Goal: Information Seeking & Learning: Find specific page/section

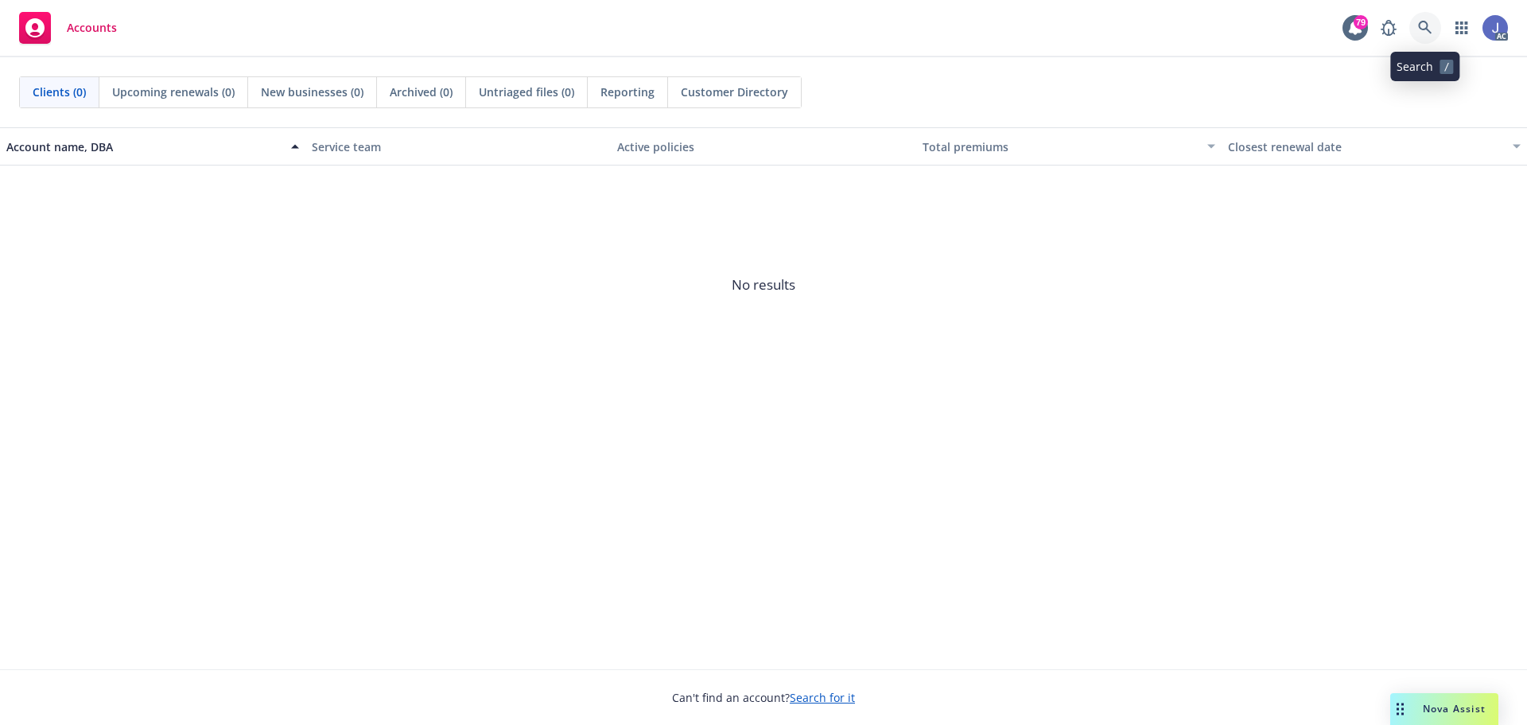
click at [1429, 22] on icon at bounding box center [1425, 28] width 14 height 14
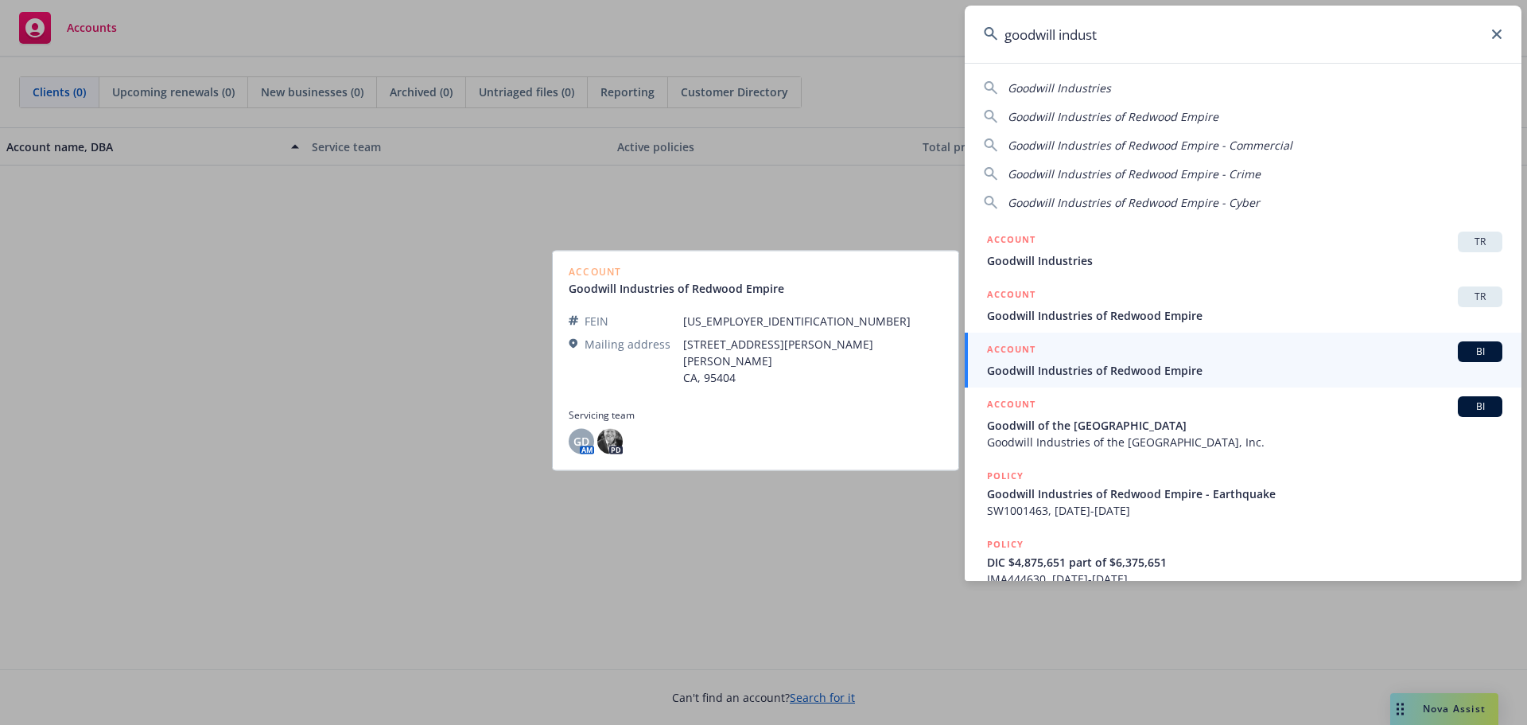
type input "goodwill indust"
click at [1110, 375] on span "Goodwill Industries of Redwood Empire" at bounding box center [1244, 370] width 515 height 17
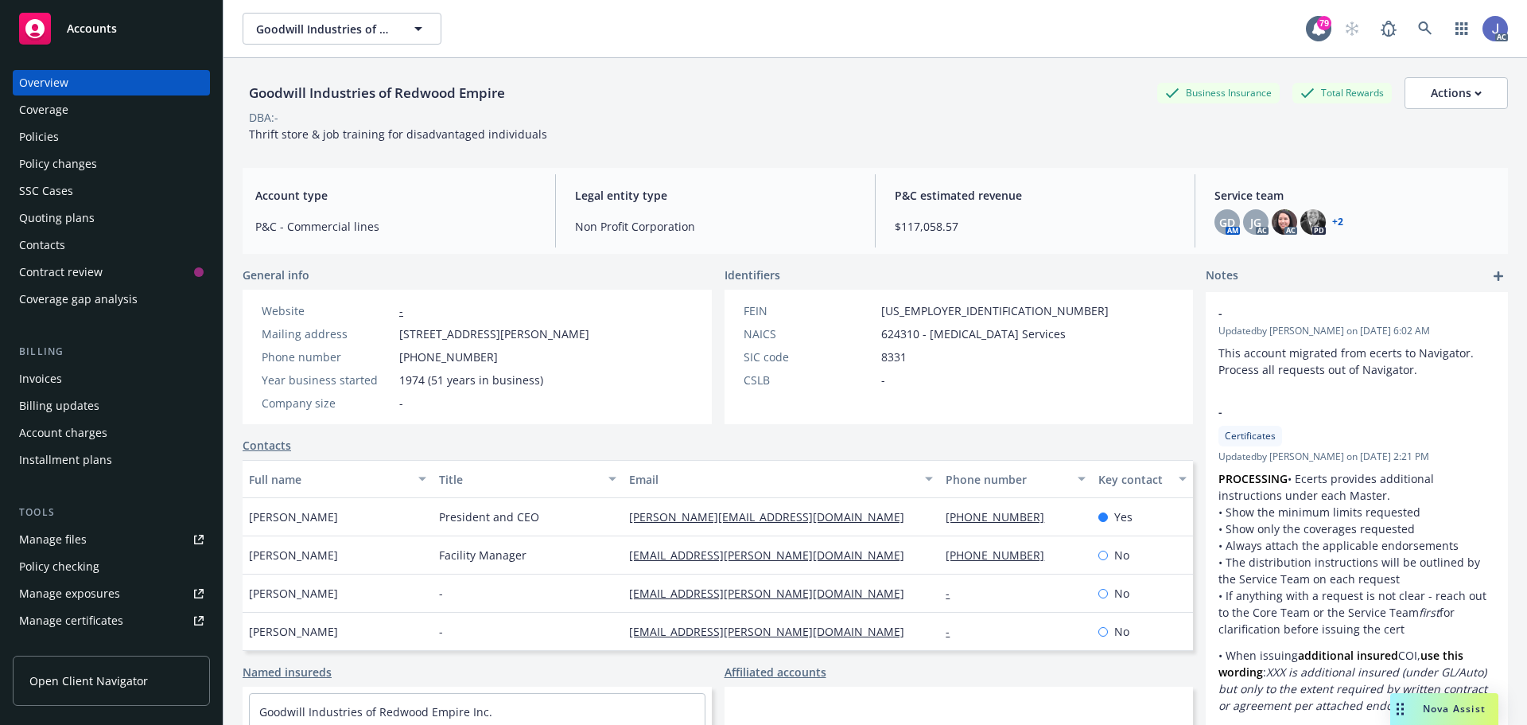
click at [55, 131] on div "Policies" at bounding box center [39, 136] width 40 height 25
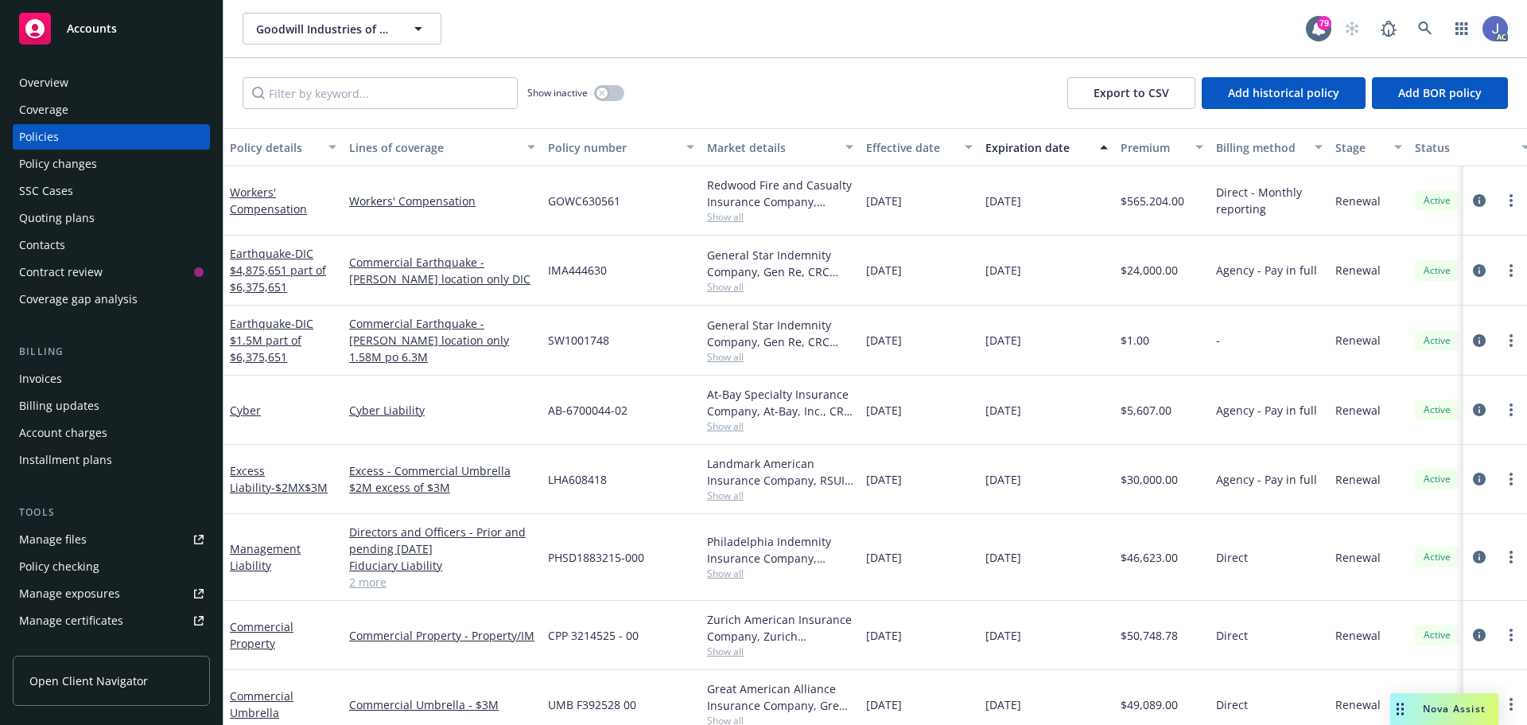
click at [258, 224] on div "Workers' Compensation" at bounding box center [283, 200] width 119 height 69
click at [260, 216] on link "Workers' Compensation" at bounding box center [268, 201] width 77 height 32
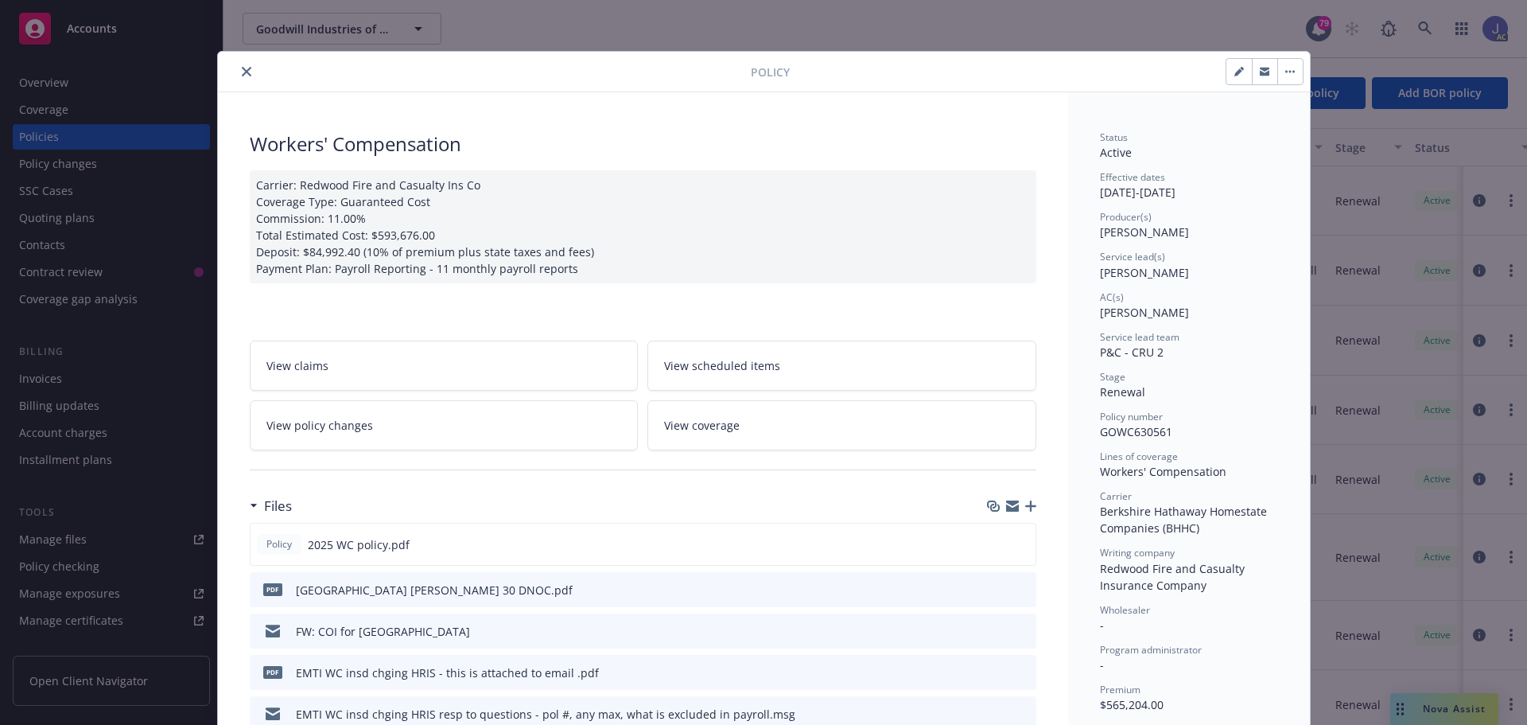
click at [240, 76] on button "close" at bounding box center [246, 71] width 19 height 19
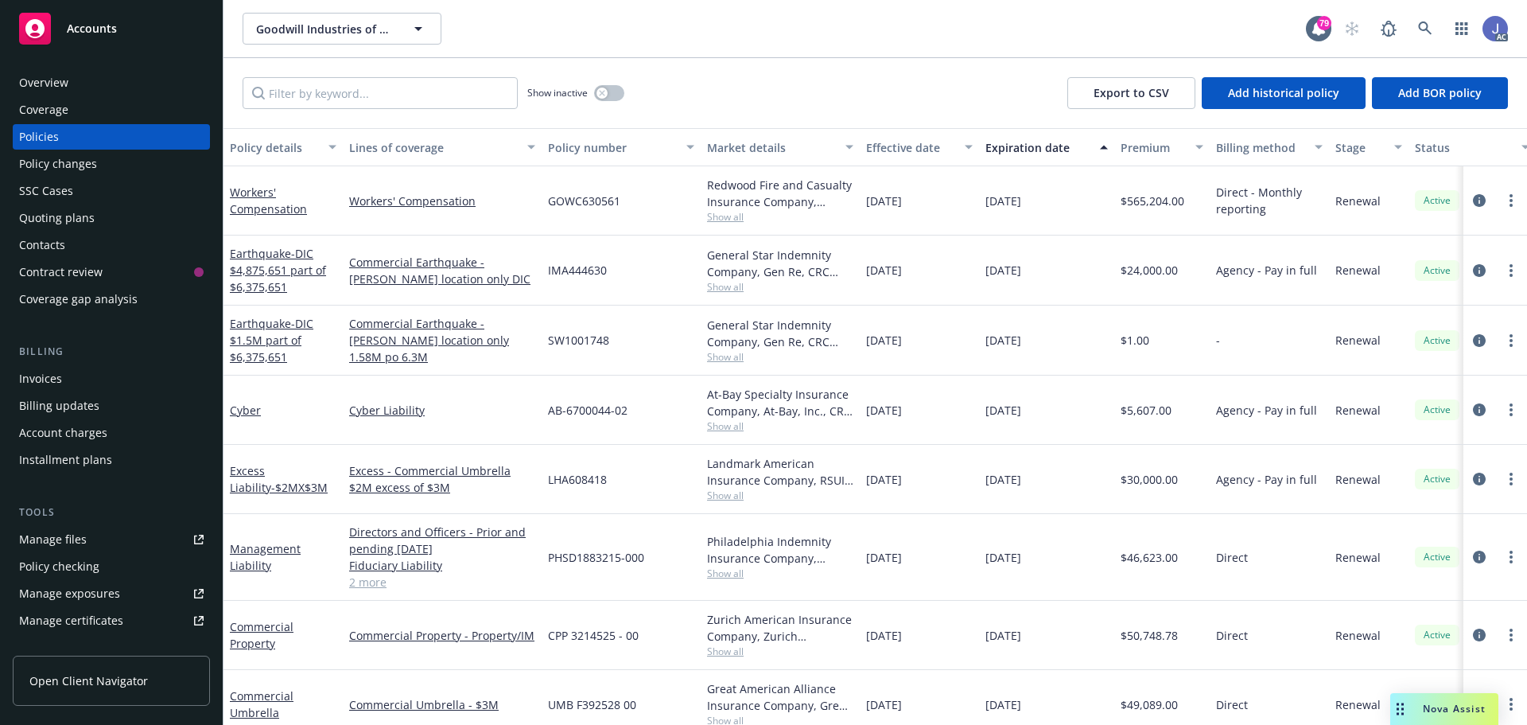
click at [61, 84] on div "Overview" at bounding box center [43, 82] width 49 height 25
